Goal: Find specific page/section: Find specific page/section

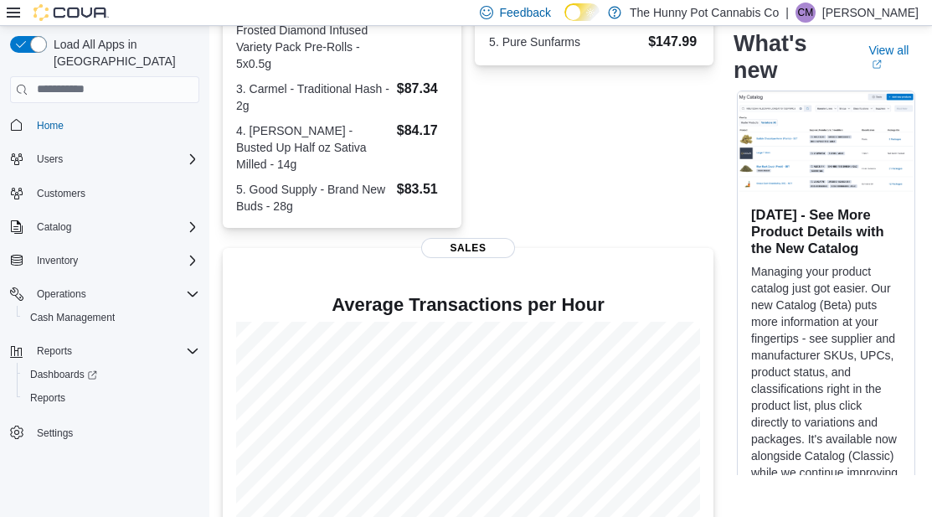
scroll to position [569, 0]
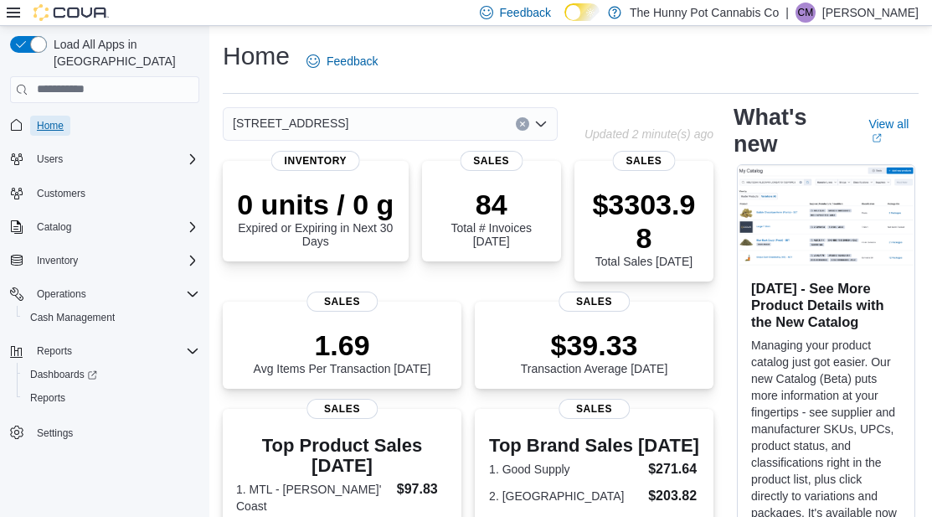
click at [49, 119] on span "Home" at bounding box center [50, 125] width 27 height 13
click at [56, 388] on span "Reports" at bounding box center [47, 398] width 35 height 20
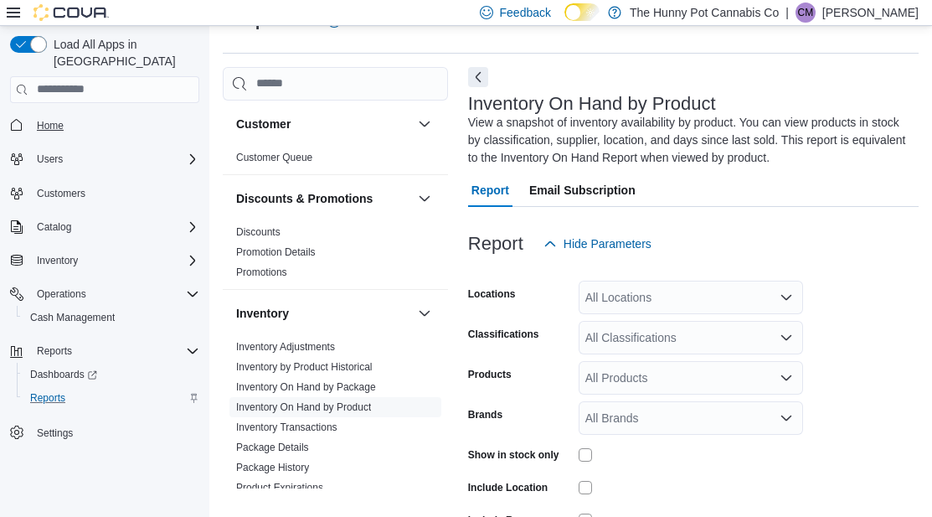
scroll to position [74, 0]
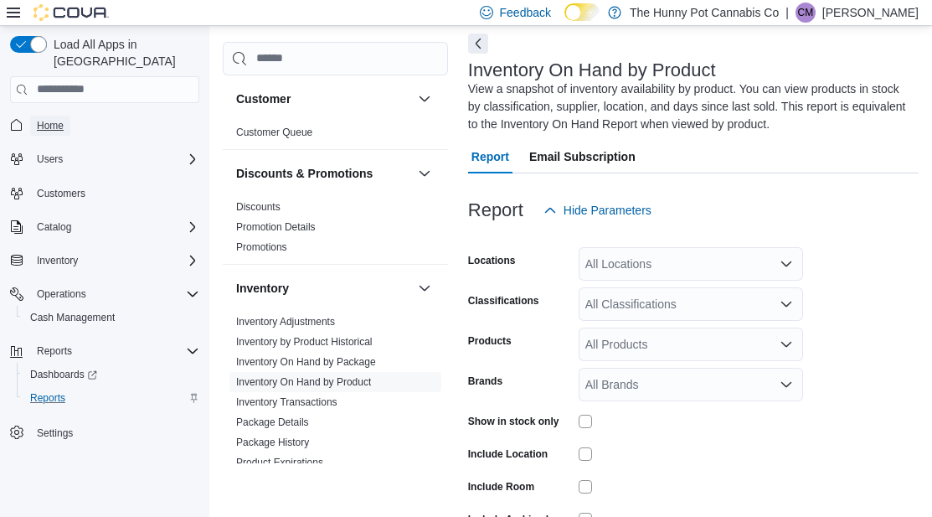
click at [69, 116] on link "Home" at bounding box center [50, 126] width 40 height 20
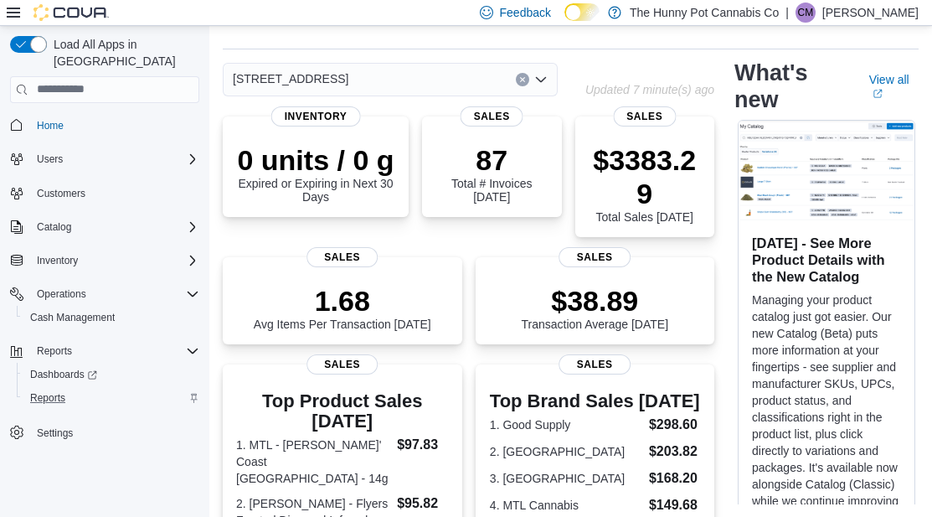
scroll to position [569, 0]
